Goal: Task Accomplishment & Management: Use online tool/utility

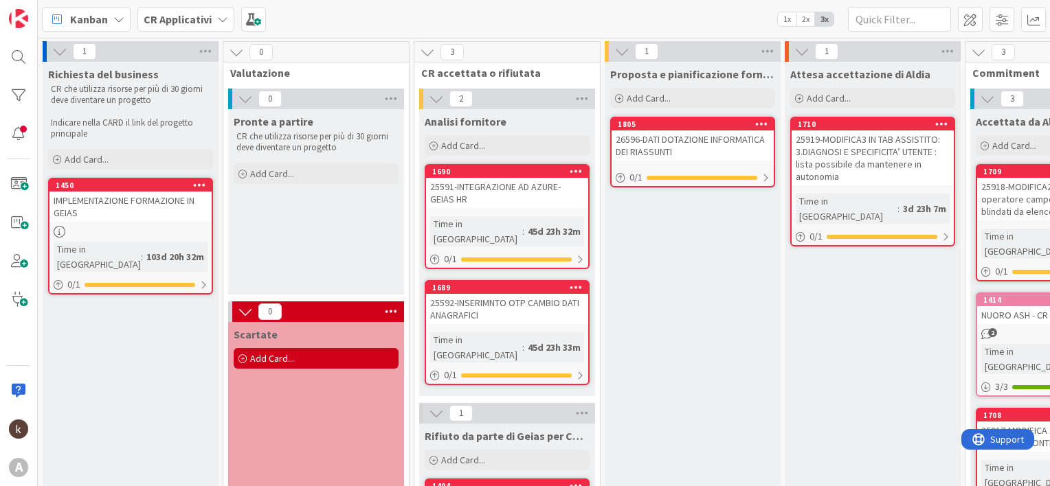
click at [172, 14] on b "CR Applicativi" at bounding box center [178, 19] width 68 height 14
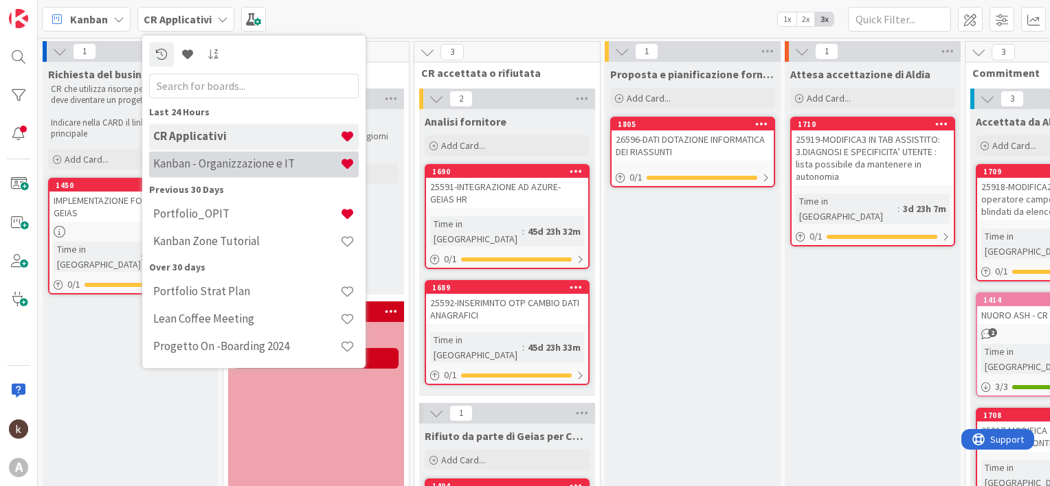
click at [181, 168] on h4 "Kanban - Organizzazione e IT" at bounding box center [246, 164] width 187 height 14
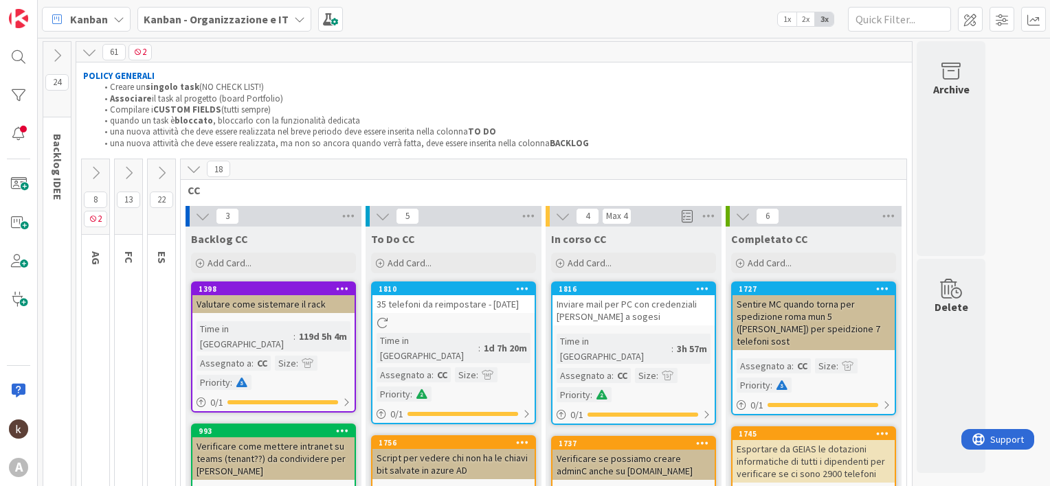
click at [193, 168] on icon at bounding box center [193, 168] width 15 height 15
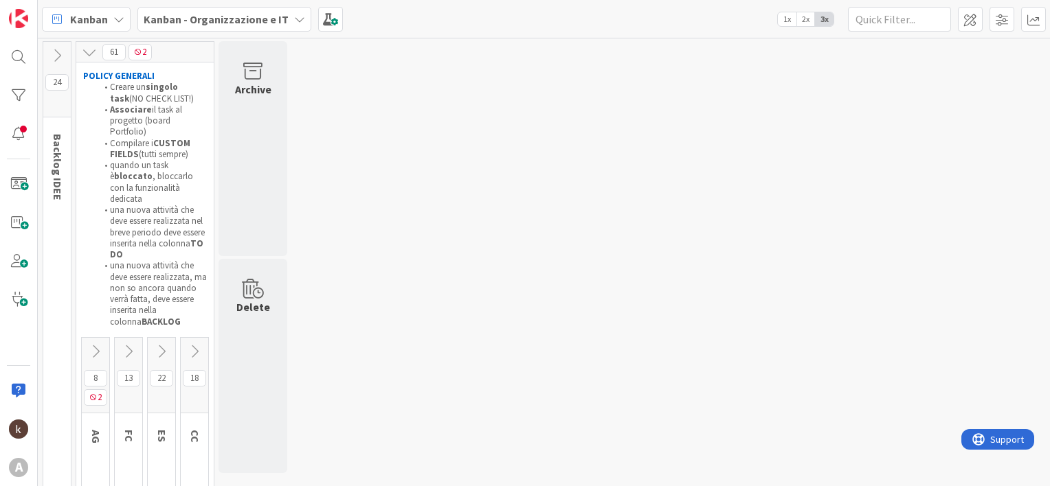
click at [132, 344] on icon at bounding box center [128, 351] width 15 height 15
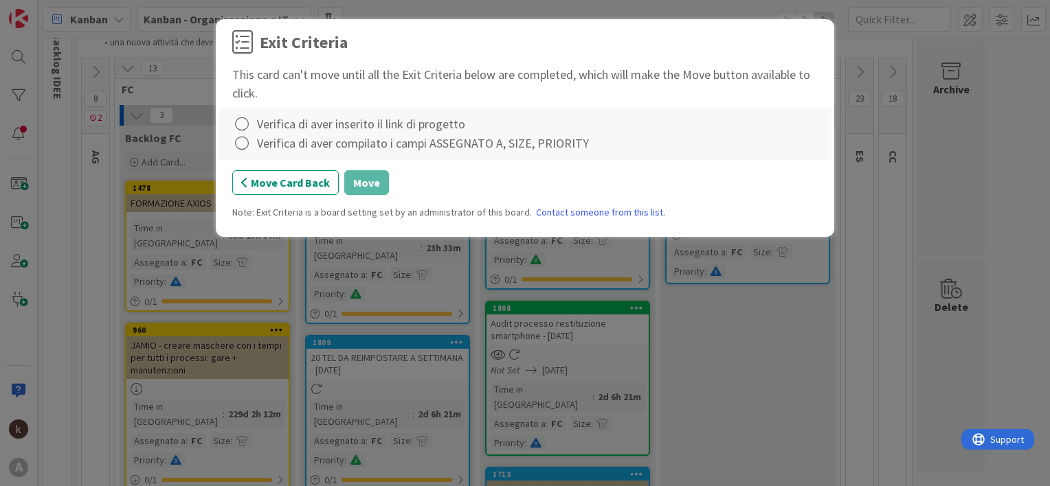
scroll to position [90, 0]
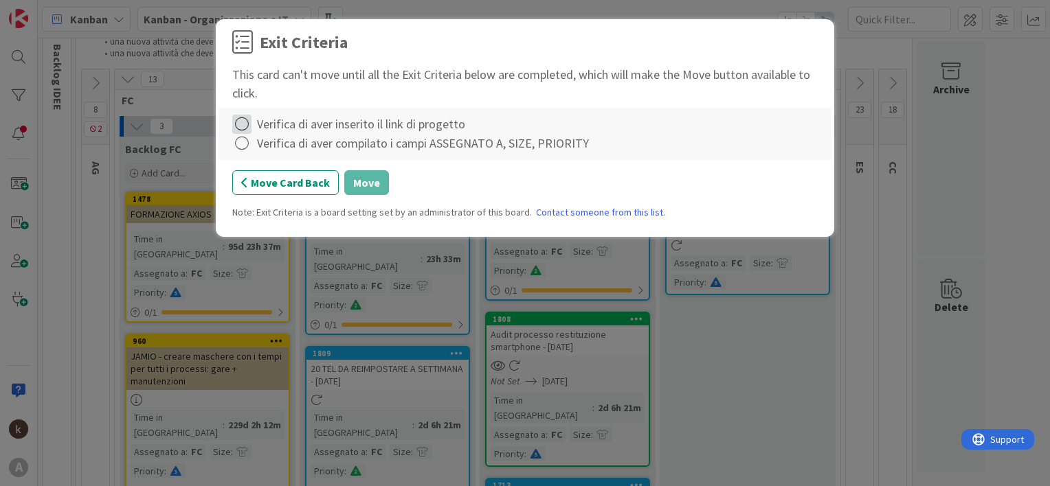
click at [243, 125] on icon at bounding box center [241, 124] width 19 height 19
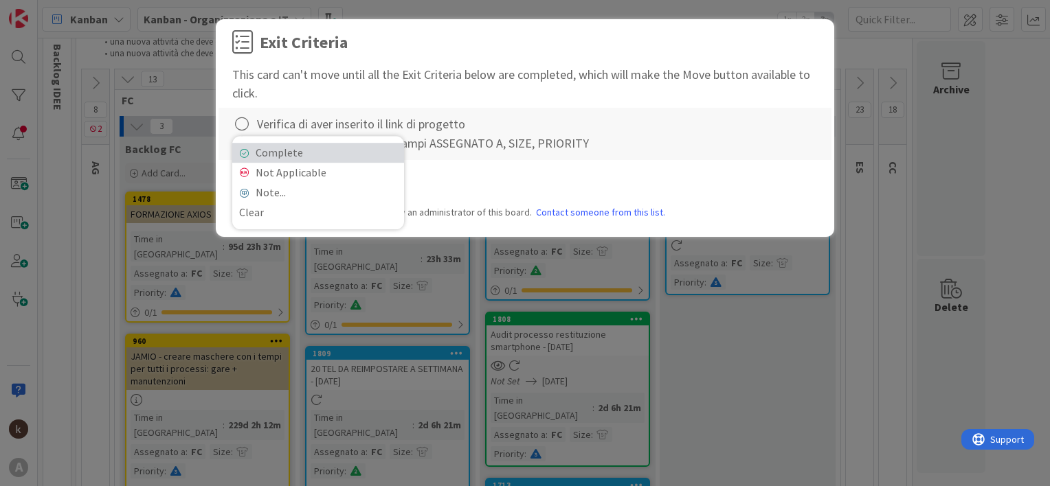
click at [267, 160] on link "Complete" at bounding box center [318, 153] width 172 height 20
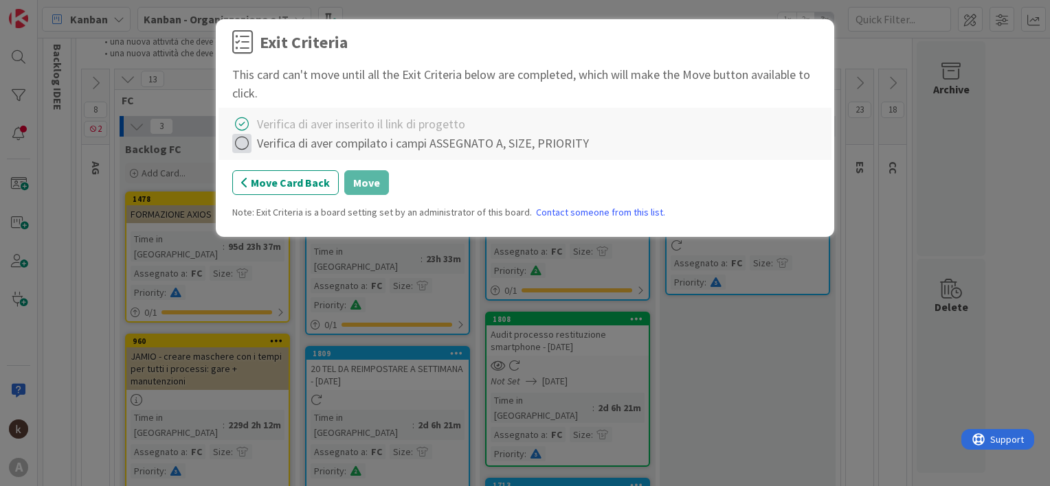
click at [247, 146] on icon at bounding box center [241, 143] width 19 height 19
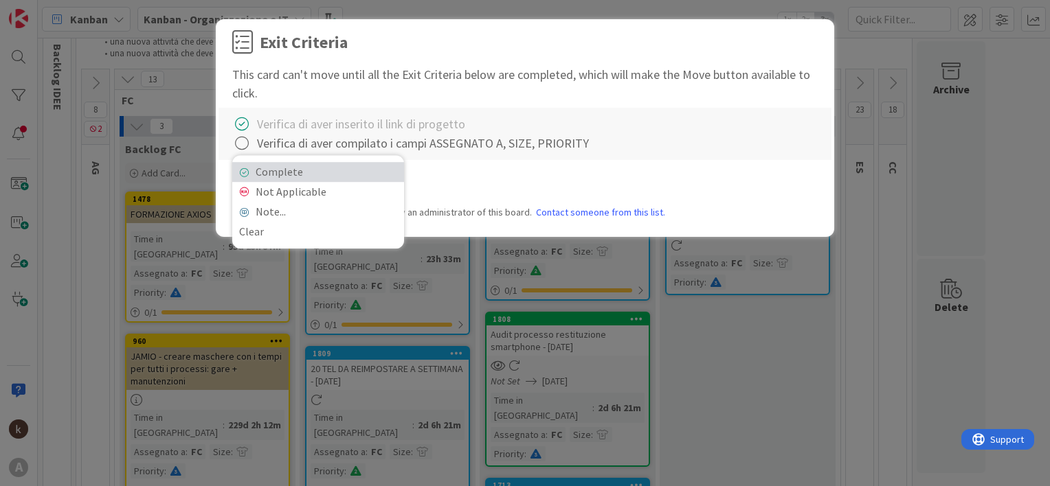
click at [269, 171] on link "Complete" at bounding box center [318, 172] width 172 height 20
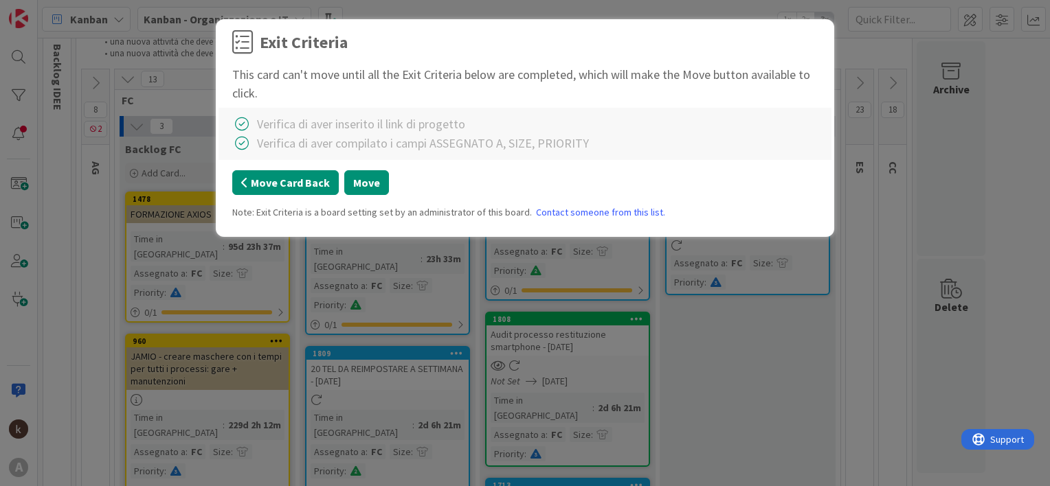
click at [256, 188] on button "Move Card Back" at bounding box center [285, 182] width 106 height 25
